Goal: Transaction & Acquisition: Purchase product/service

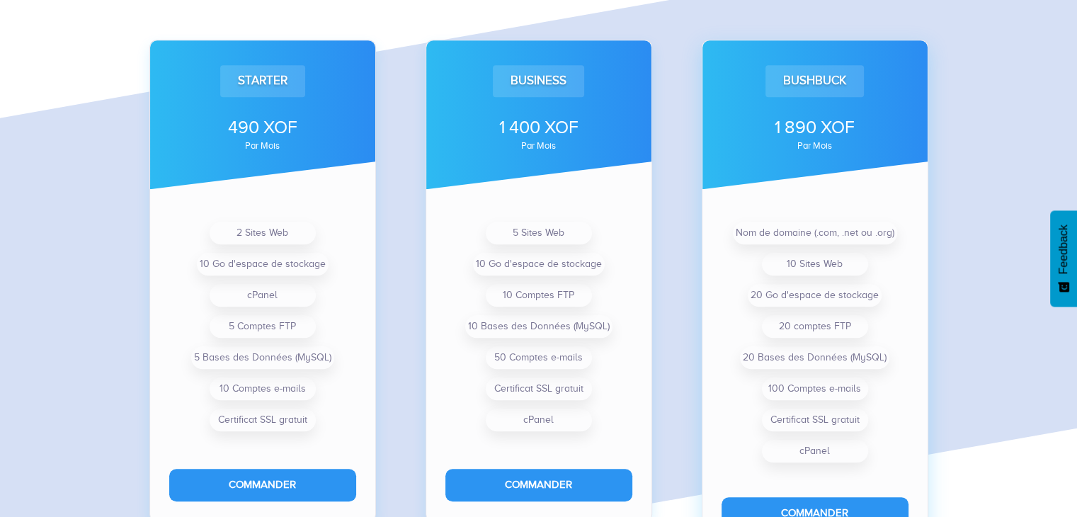
scroll to position [1080, 0]
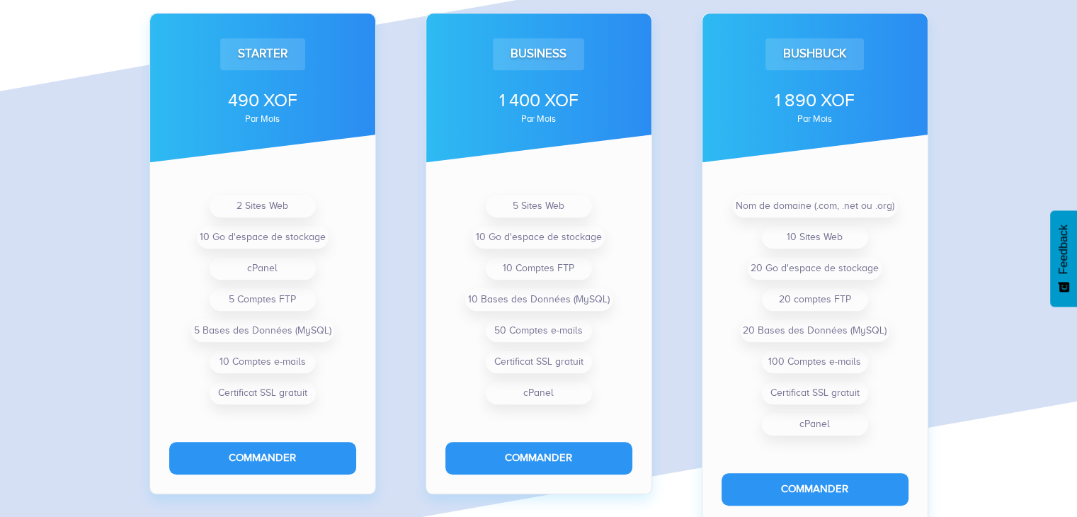
click at [1007, 215] on div "Plans d'hébergement Web Starter 490 XOF par mois 2 Sites Web 10 Go d'espace de …" at bounding box center [538, 203] width 1077 height 715
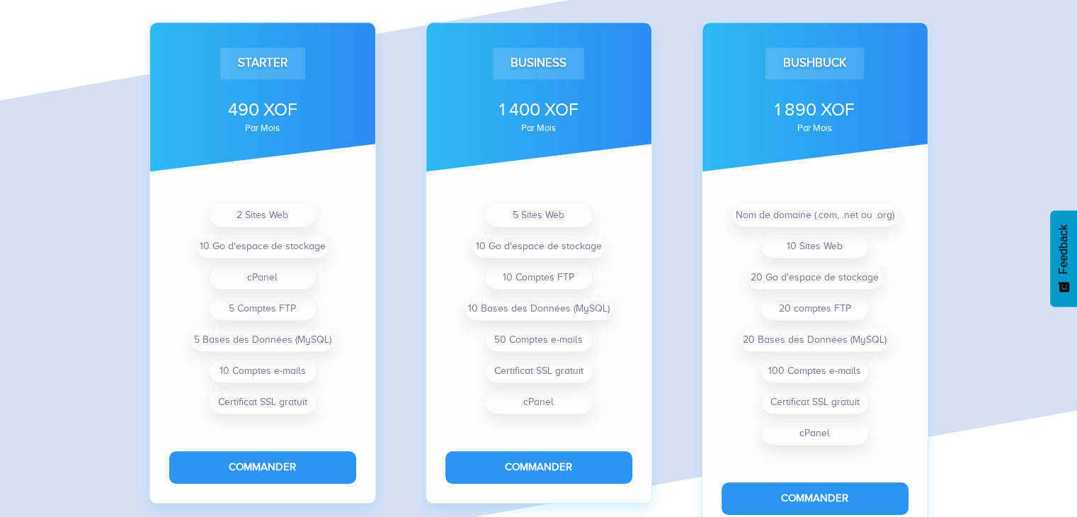
scroll to position [1070, 0]
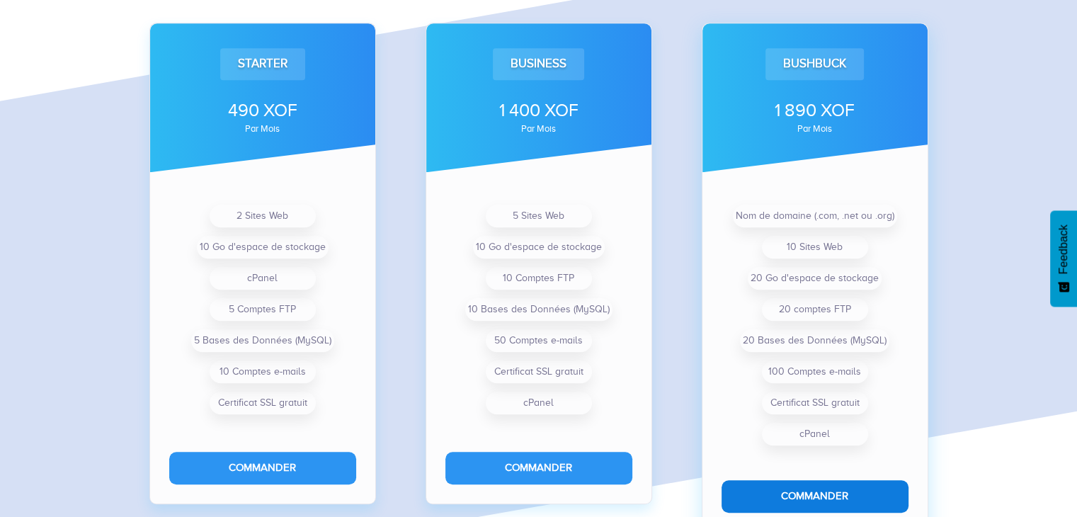
click at [830, 499] on button "Commander" at bounding box center [815, 496] width 187 height 32
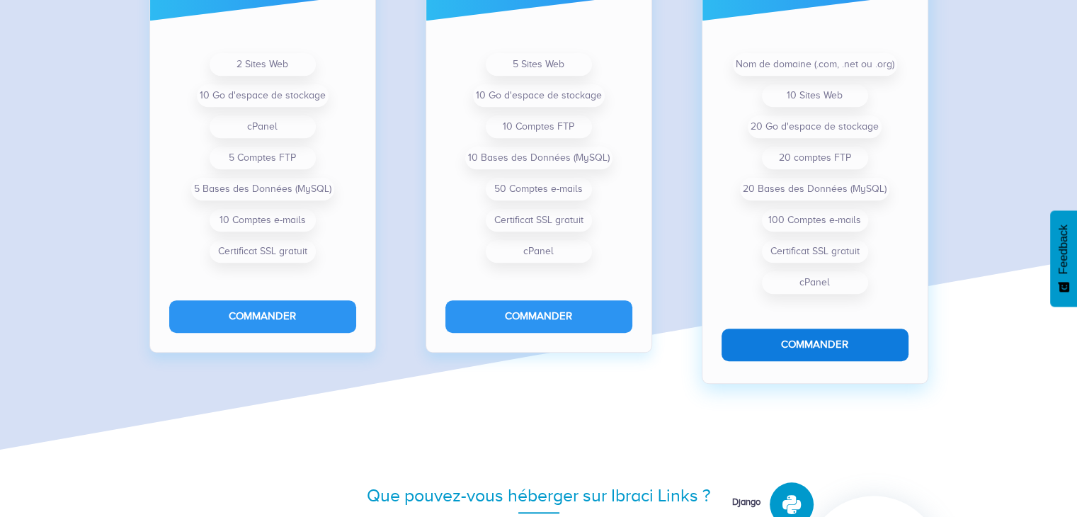
scroll to position [1232, 0]
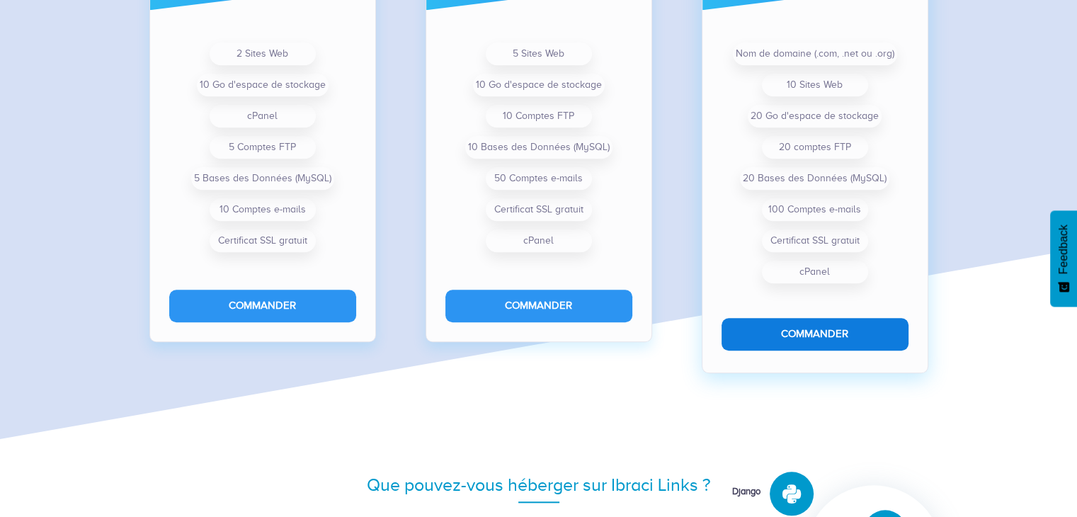
click at [834, 339] on button "Commander" at bounding box center [815, 334] width 187 height 32
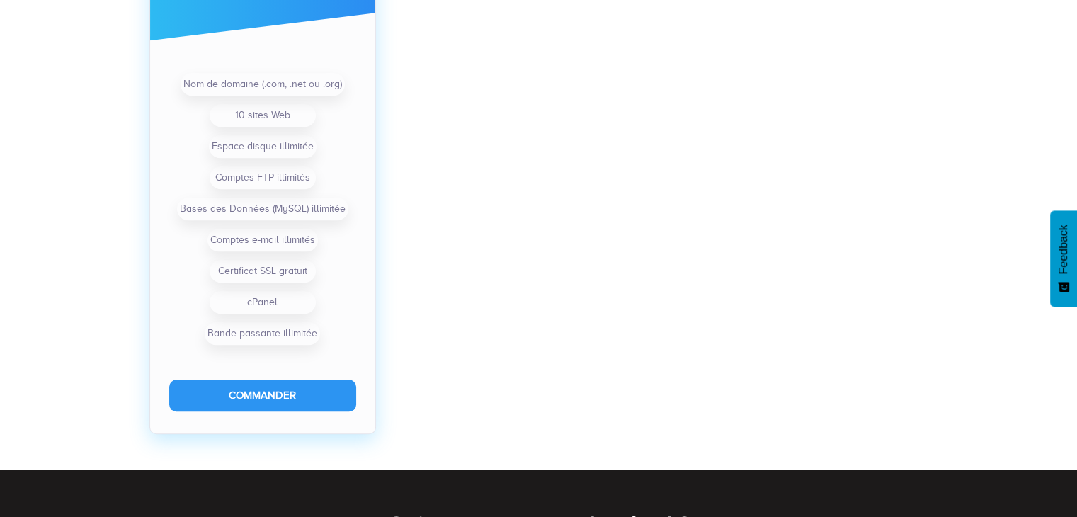
scroll to position [1196, 0]
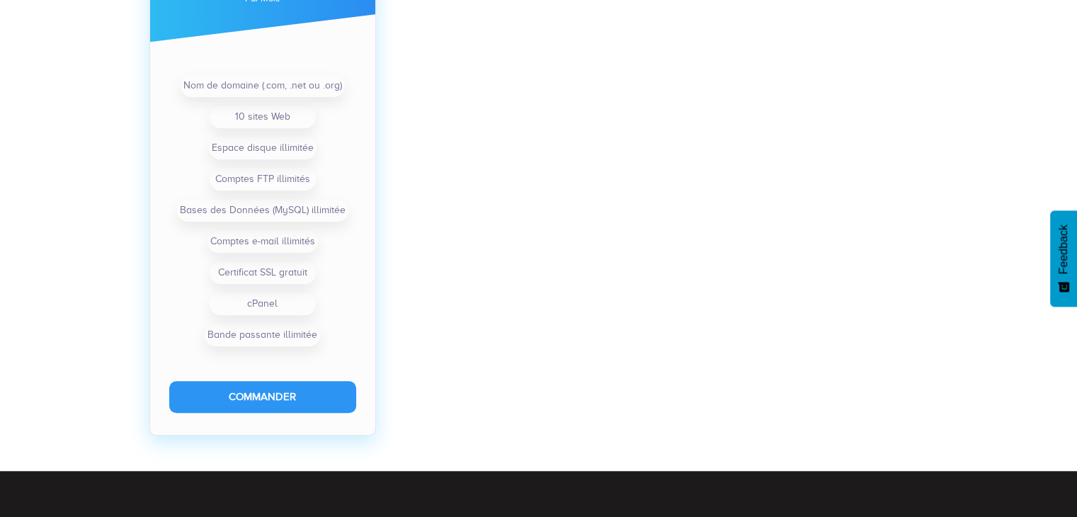
click at [377, 295] on div "Premium 2 500 XOF par mois Nom de domaine (.com, .net ou .org) 10 sites Web Esp…" at bounding box center [262, 163] width 241 height 543
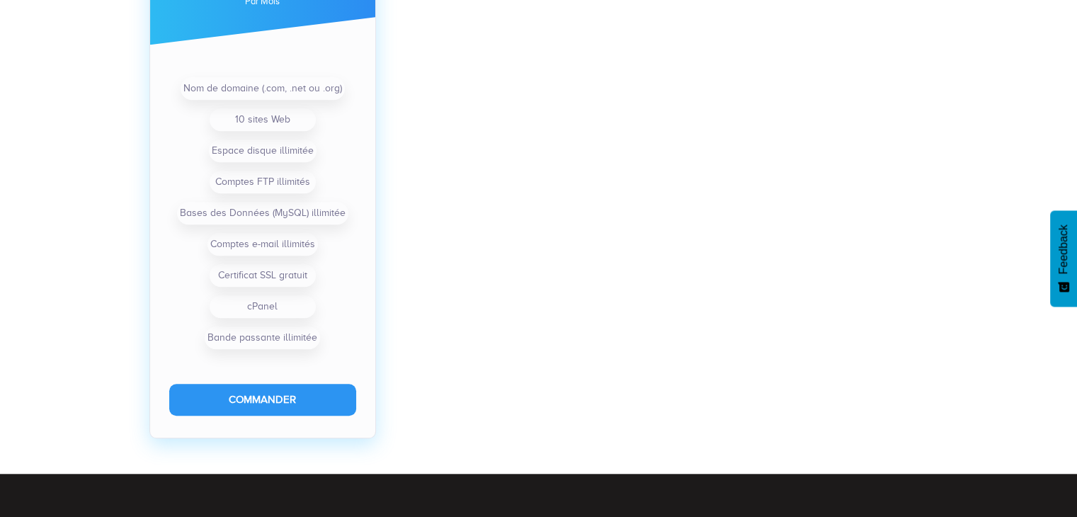
scroll to position [1194, 0]
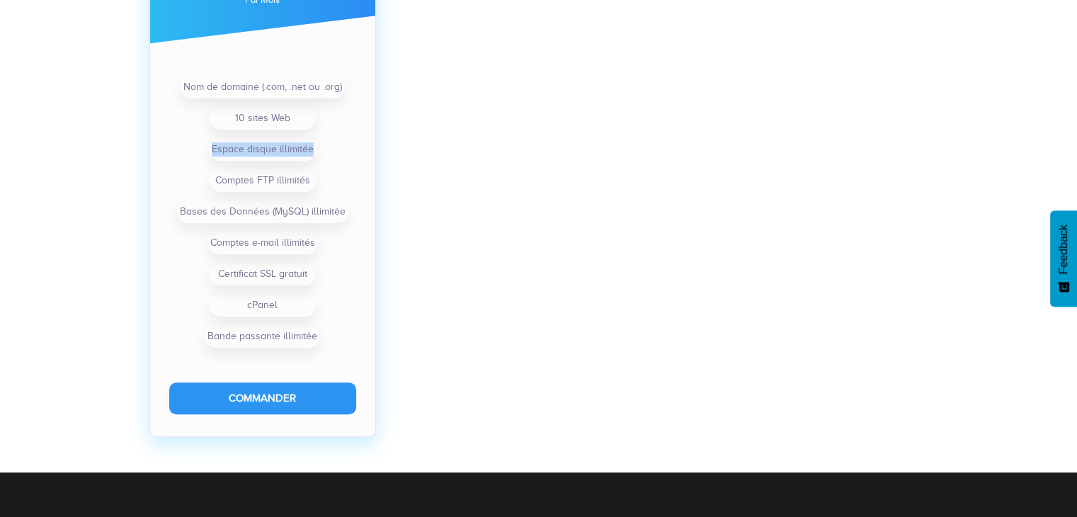
drag, startPoint x: 213, startPoint y: 149, endPoint x: 319, endPoint y: 157, distance: 105.8
click at [319, 157] on ul "Nom de domaine (.com, .net ou .org) 10 sites Web Espace disque illimitée Compte…" at bounding box center [262, 212] width 187 height 281
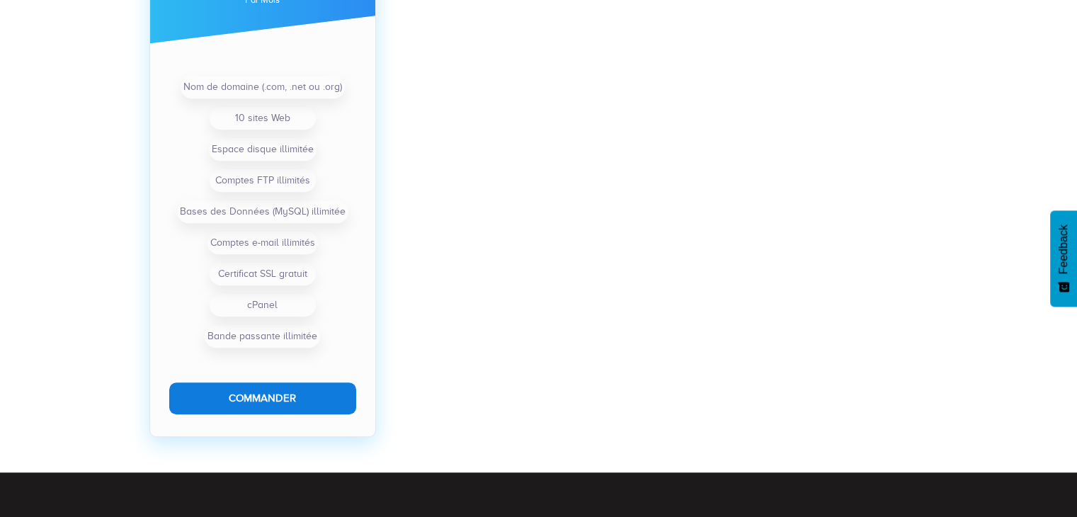
click at [286, 397] on button "Commander" at bounding box center [262, 399] width 187 height 32
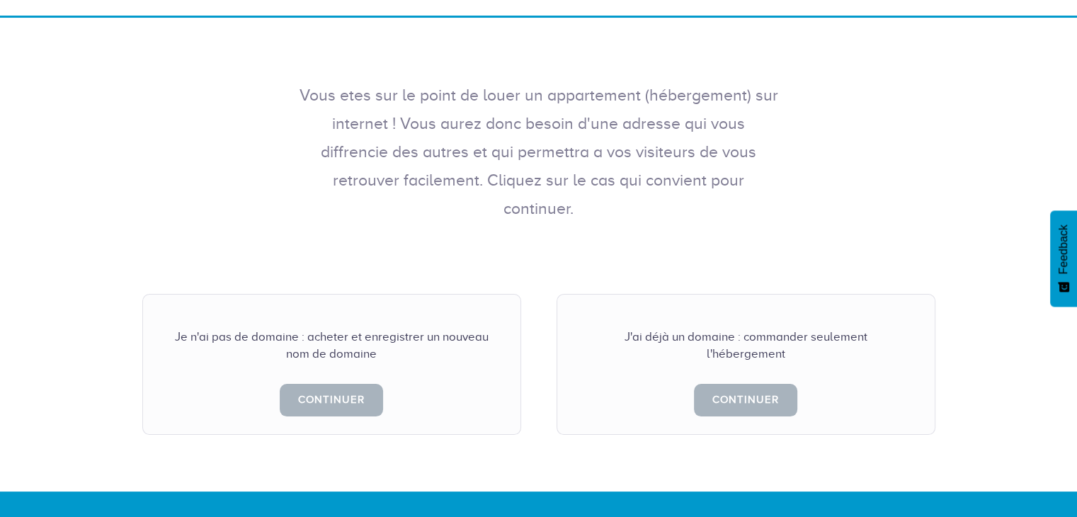
scroll to position [203, 0]
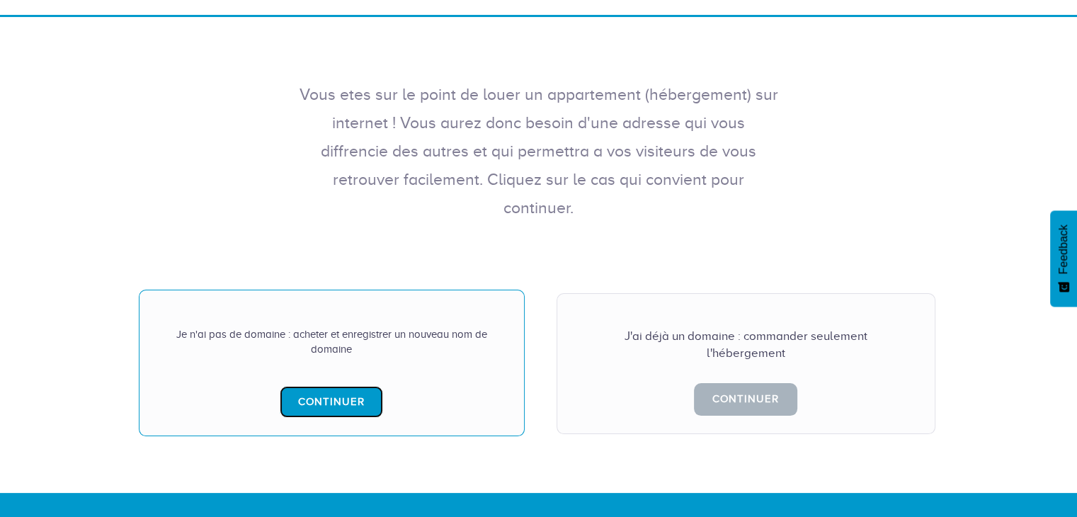
click at [356, 386] on link "Continuer" at bounding box center [331, 402] width 103 height 32
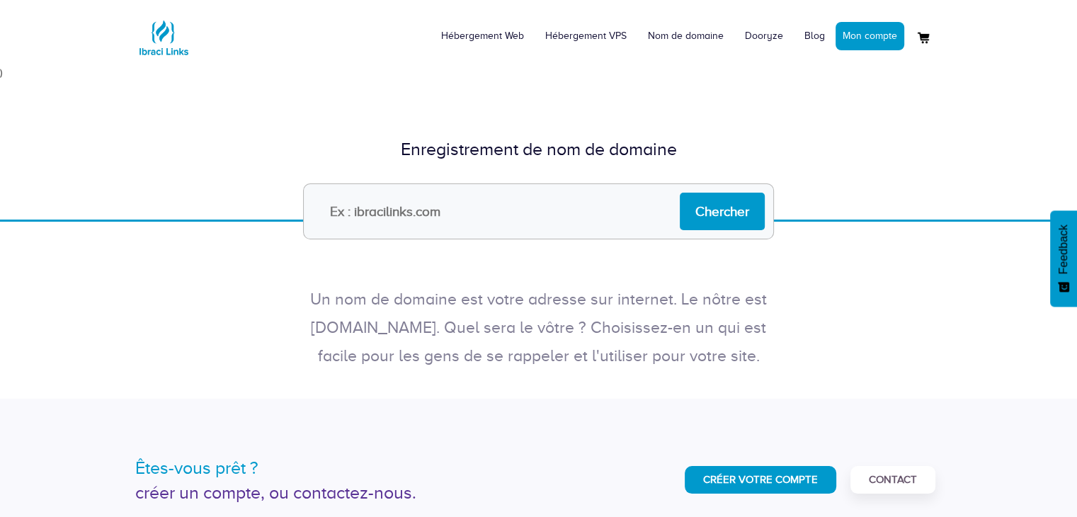
scroll to position [14, 0]
click at [504, 213] on input "text" at bounding box center [538, 211] width 471 height 56
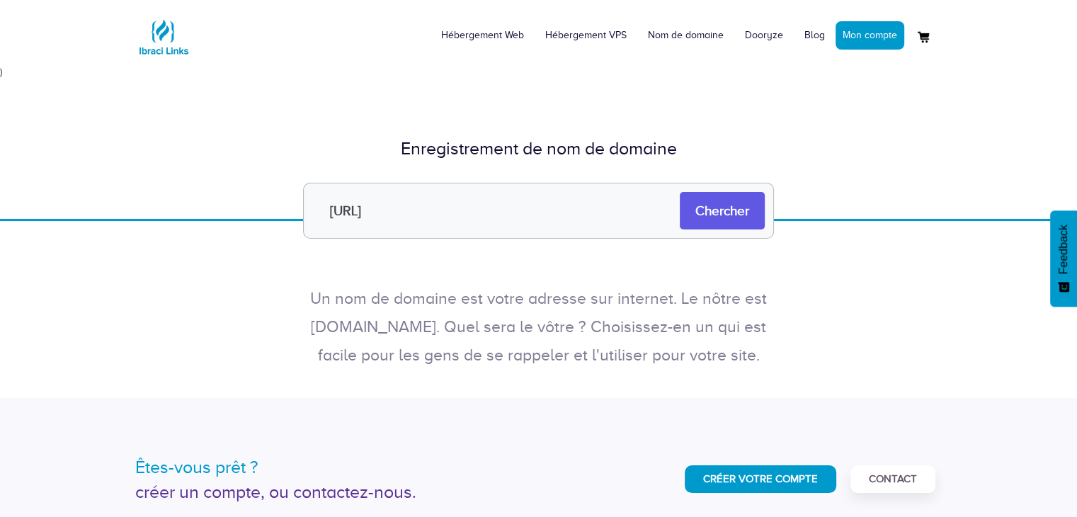
type input "[URL]"
click at [691, 205] on input "Chercher" at bounding box center [722, 211] width 85 height 38
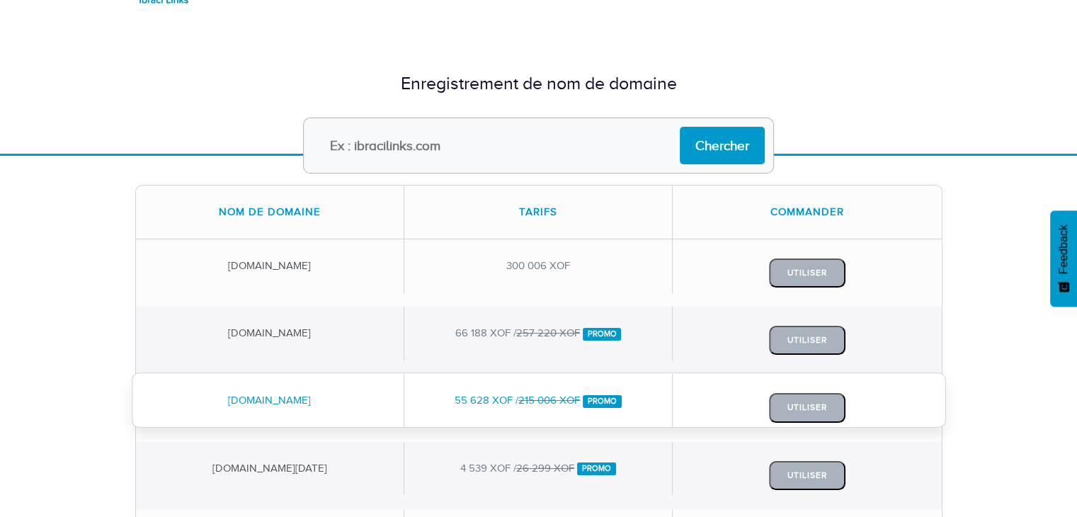
scroll to position [60, 0]
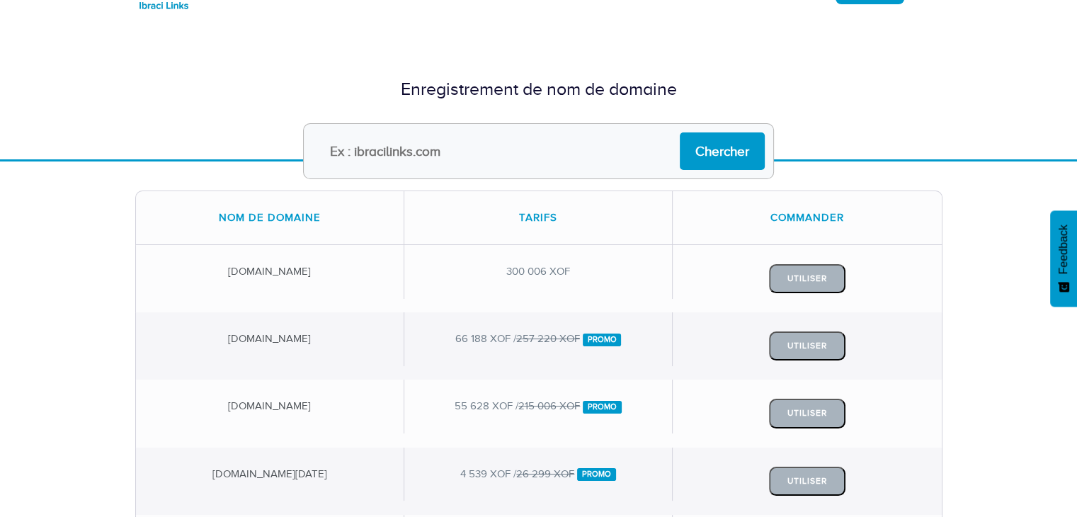
click at [492, 150] on input "text" at bounding box center [538, 151] width 471 height 56
type input "didier.com"
click at [680, 132] on input "Chercher" at bounding box center [722, 151] width 85 height 38
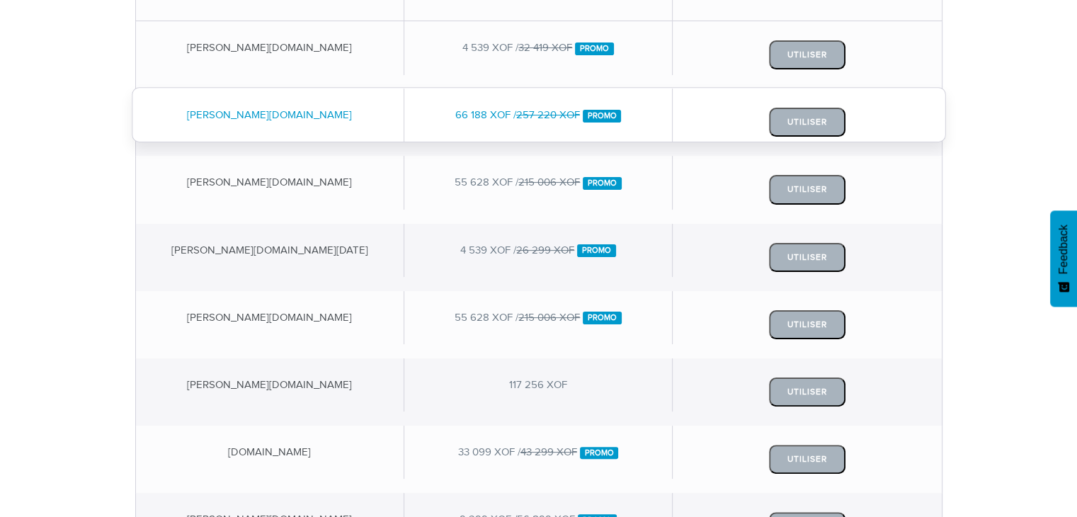
scroll to position [286, 0]
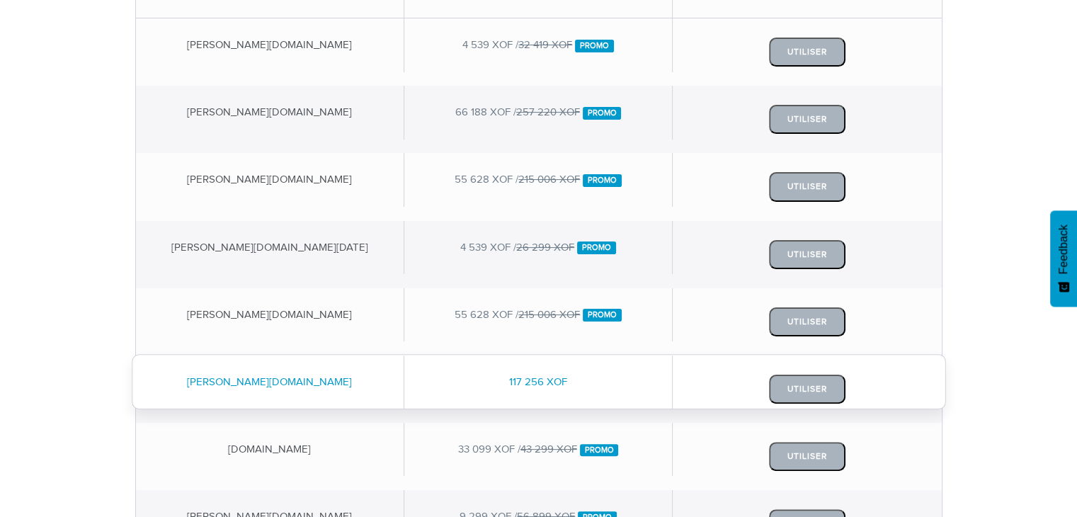
drag, startPoint x: 511, startPoint y: 383, endPoint x: 553, endPoint y: 383, distance: 41.1
click at [553, 383] on div "117 256 XOF" at bounding box center [538, 382] width 268 height 53
click at [510, 377] on div "117 256 XOF" at bounding box center [538, 382] width 268 height 53
drag, startPoint x: 510, startPoint y: 377, endPoint x: 567, endPoint y: 373, distance: 56.8
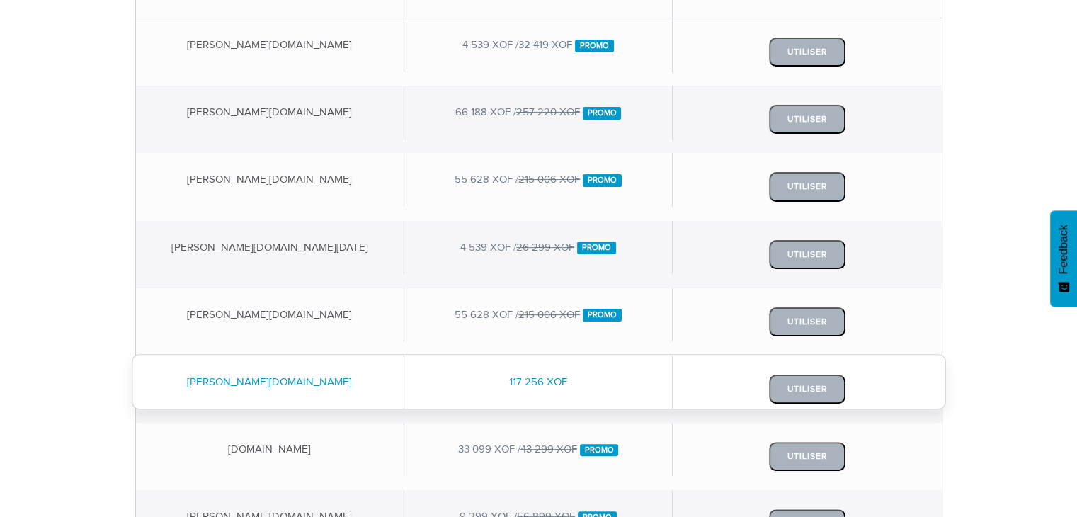
click at [567, 373] on div "117 256 XOF" at bounding box center [538, 382] width 268 height 53
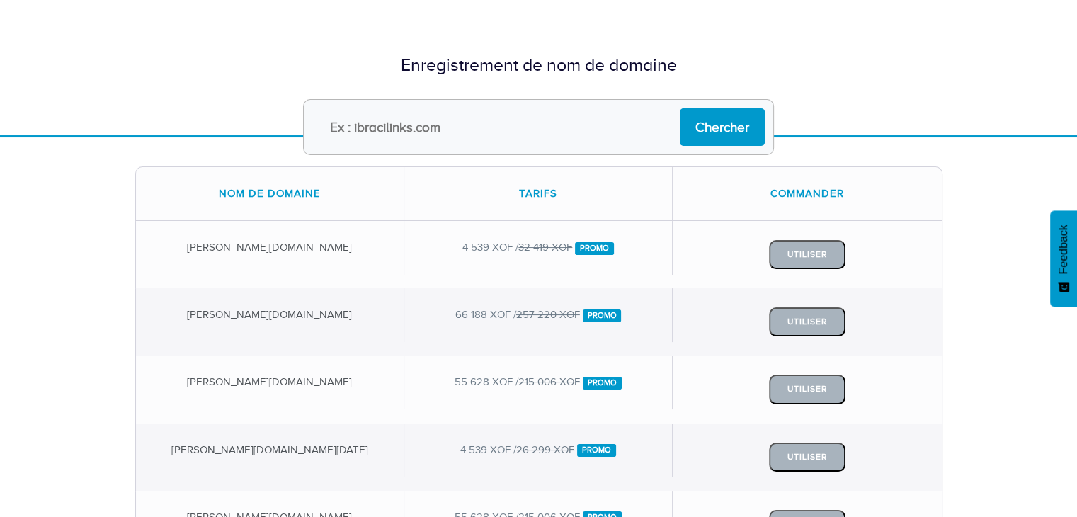
scroll to position [0, 0]
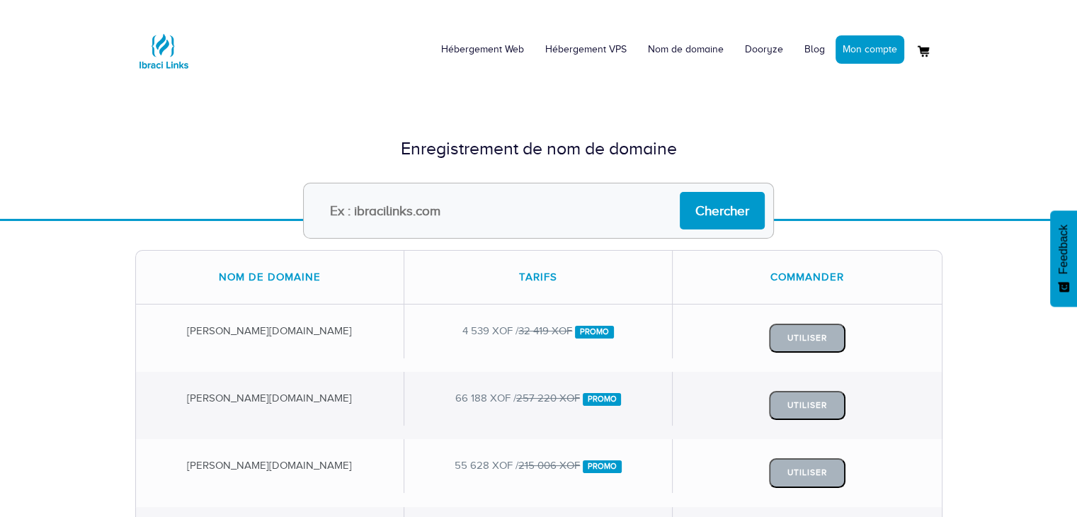
click at [544, 213] on input "text" at bounding box center [538, 211] width 471 height 56
type input "[DOMAIN_NAME]"
click at [680, 192] on input "Chercher" at bounding box center [722, 211] width 85 height 38
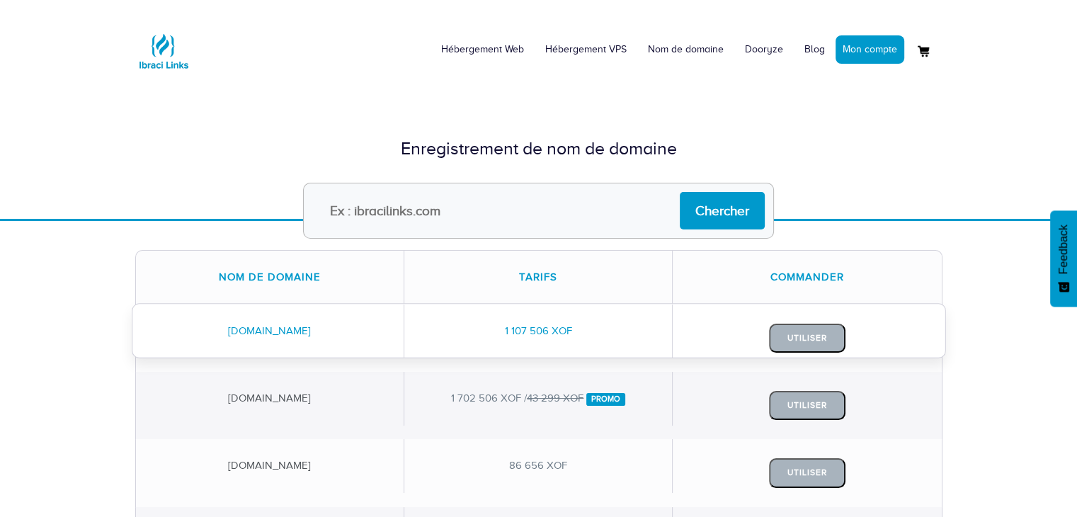
drag, startPoint x: 504, startPoint y: 331, endPoint x: 586, endPoint y: 330, distance: 81.5
click at [586, 330] on div "1 107 506 XOF" at bounding box center [538, 331] width 268 height 53
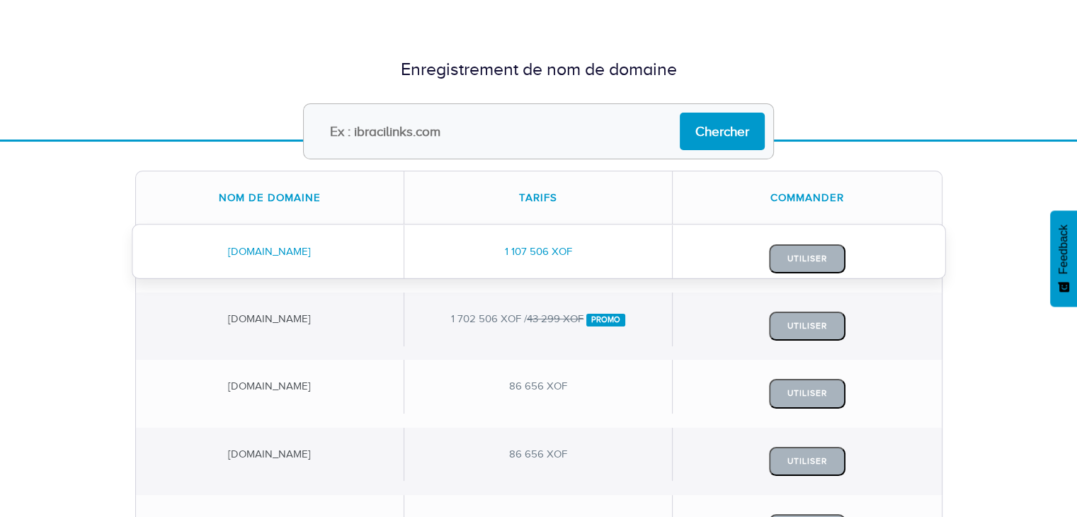
scroll to position [85, 0]
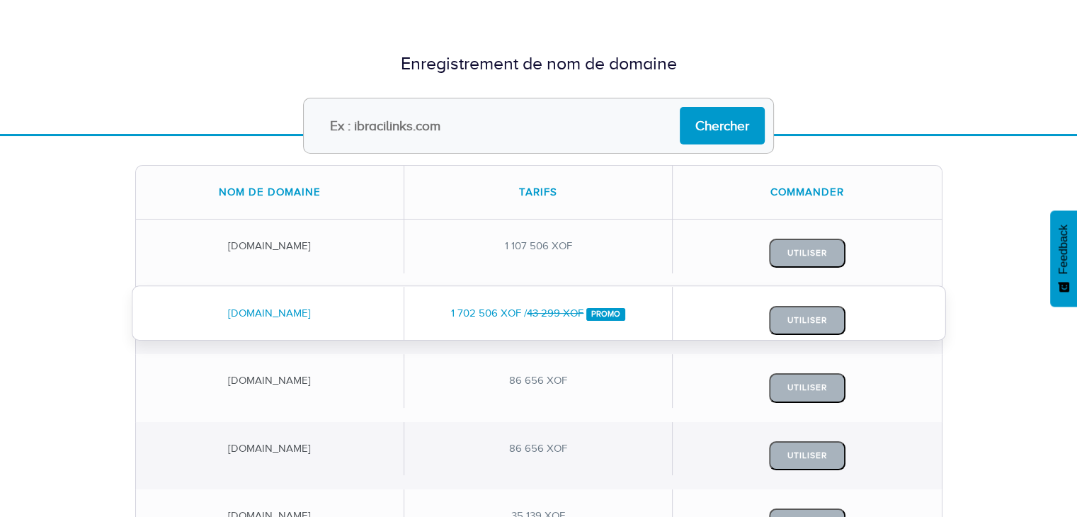
drag, startPoint x: 451, startPoint y: 309, endPoint x: 520, endPoint y: 310, distance: 69.4
click at [520, 310] on div "1 702 506 XOF / 43 299 XOF Promo" at bounding box center [538, 313] width 268 height 53
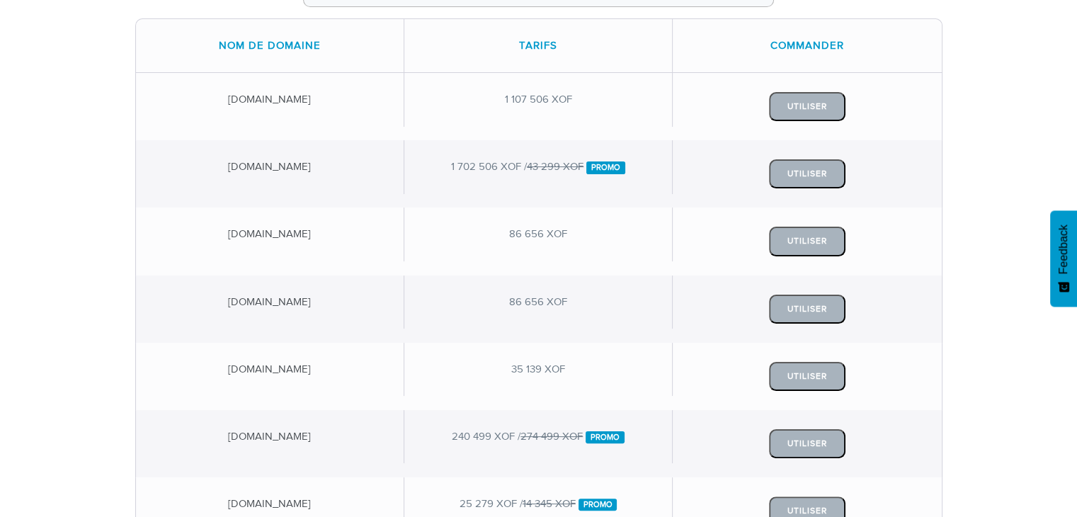
scroll to position [0, 0]
